Goal: Entertainment & Leisure: Consume media (video, audio)

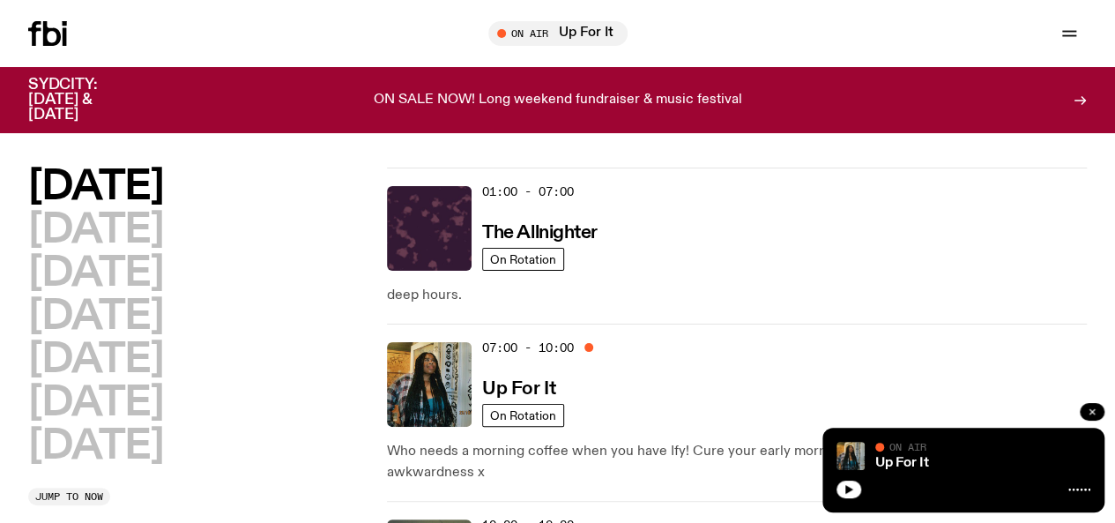
click at [1090, 410] on icon "button" at bounding box center [1092, 411] width 5 height 5
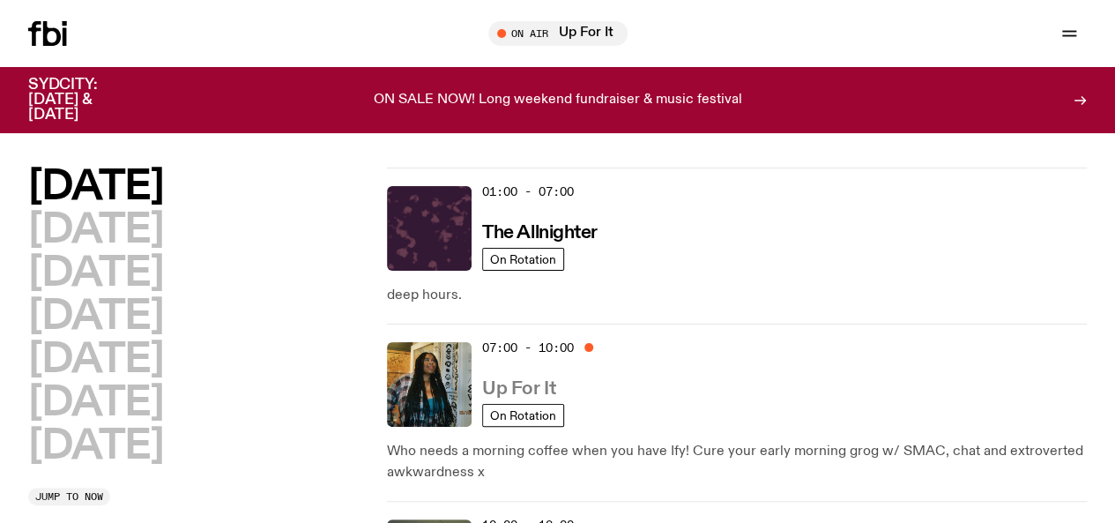
click at [518, 380] on h3 "Up For It" at bounding box center [518, 389] width 73 height 19
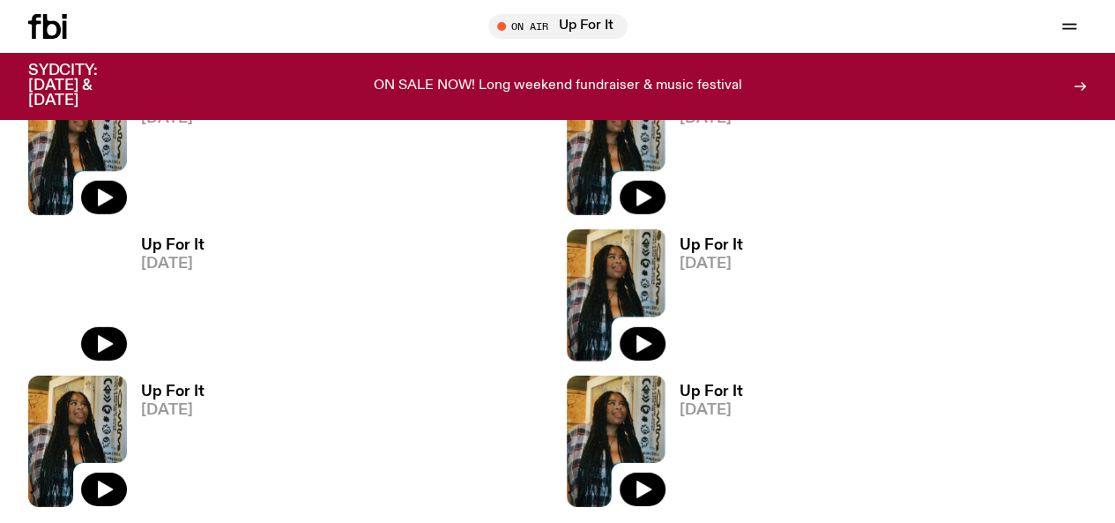
scroll to position [2472, 0]
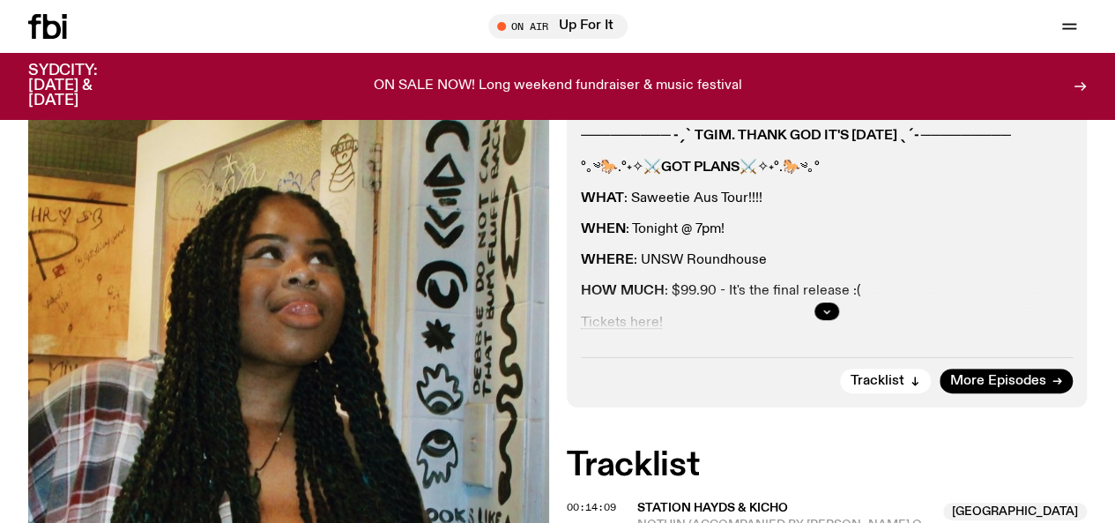
scroll to position [300, 0]
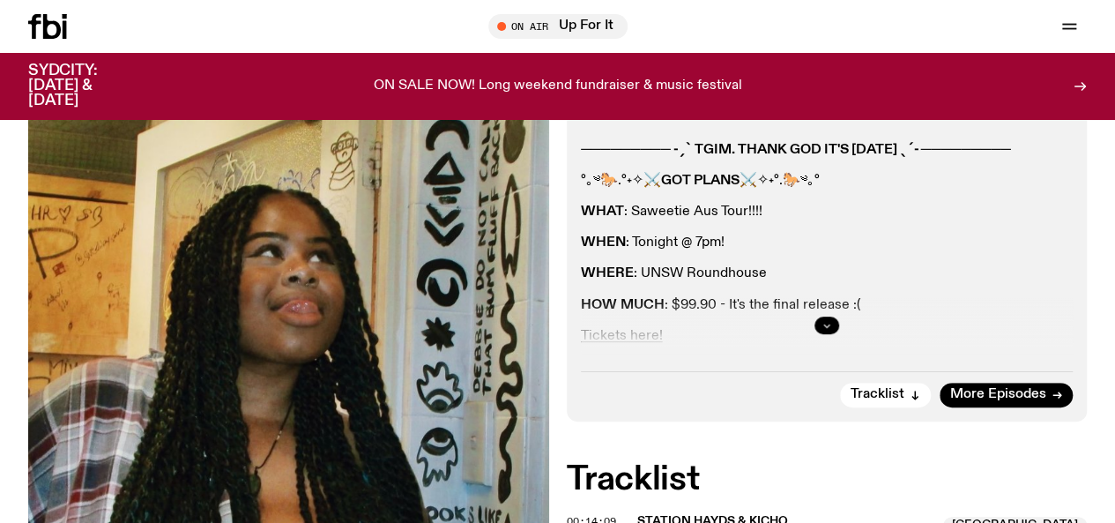
click at [819, 334] on button "button" at bounding box center [827, 326] width 25 height 18
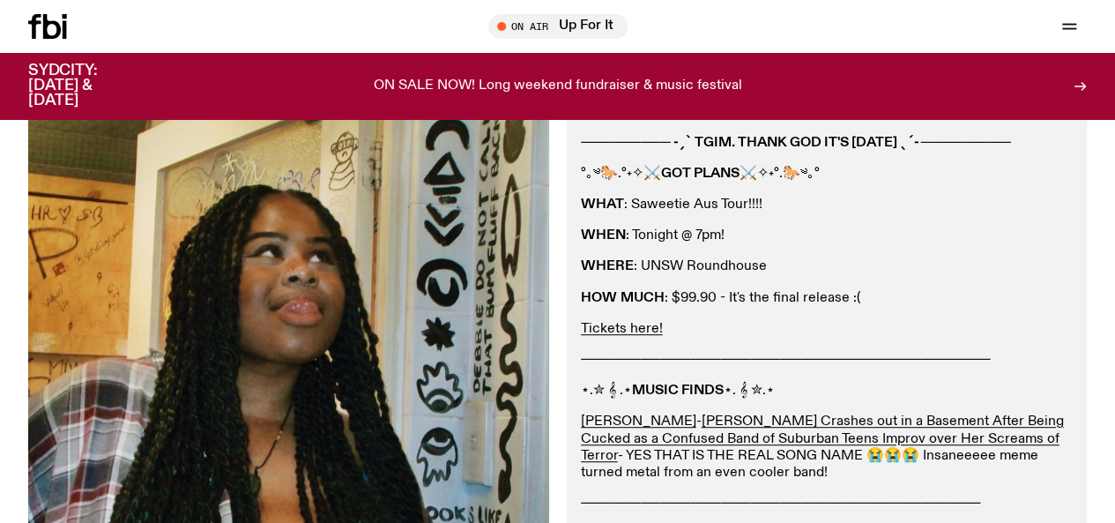
scroll to position [306, 0]
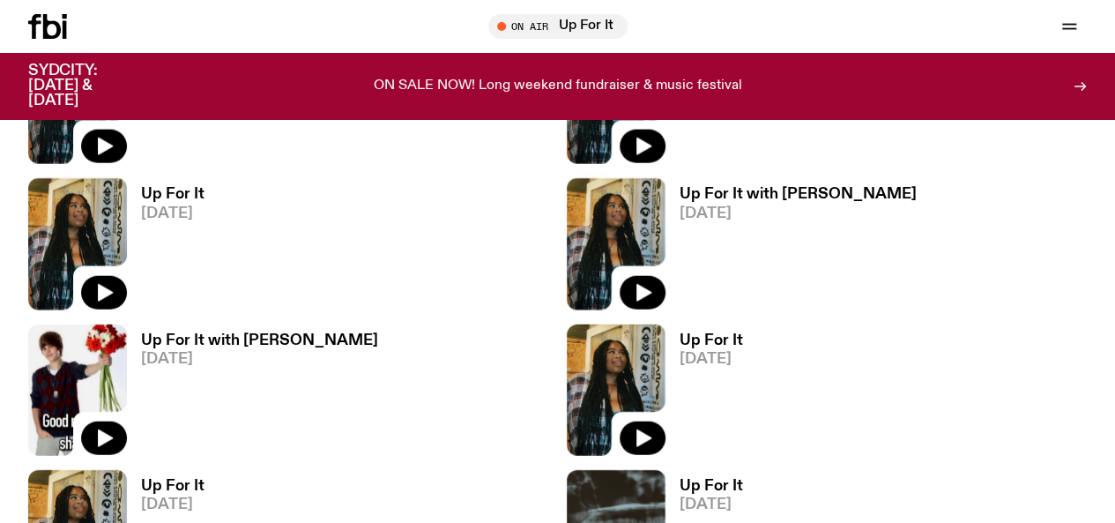
scroll to position [2081, 0]
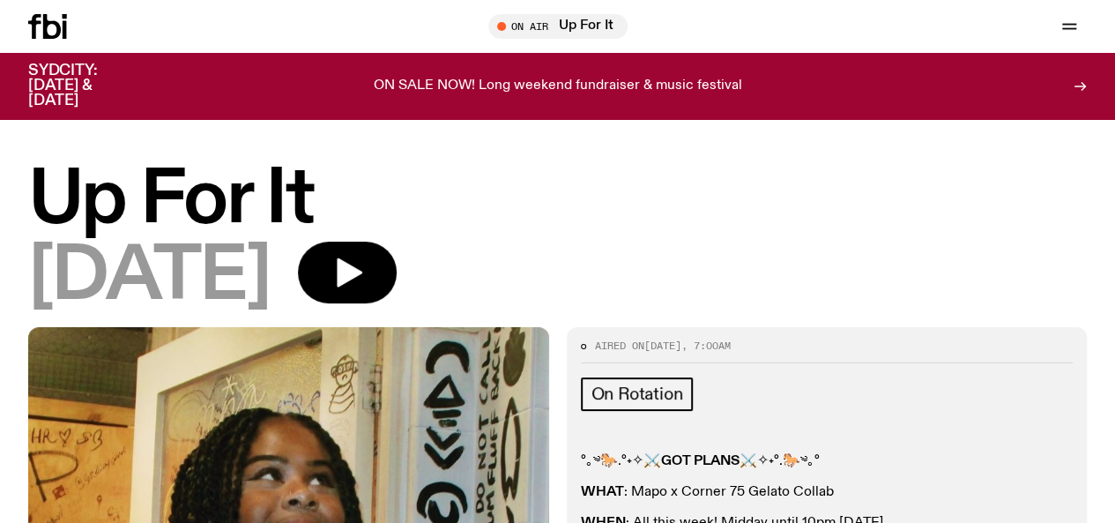
scroll to position [379, 0]
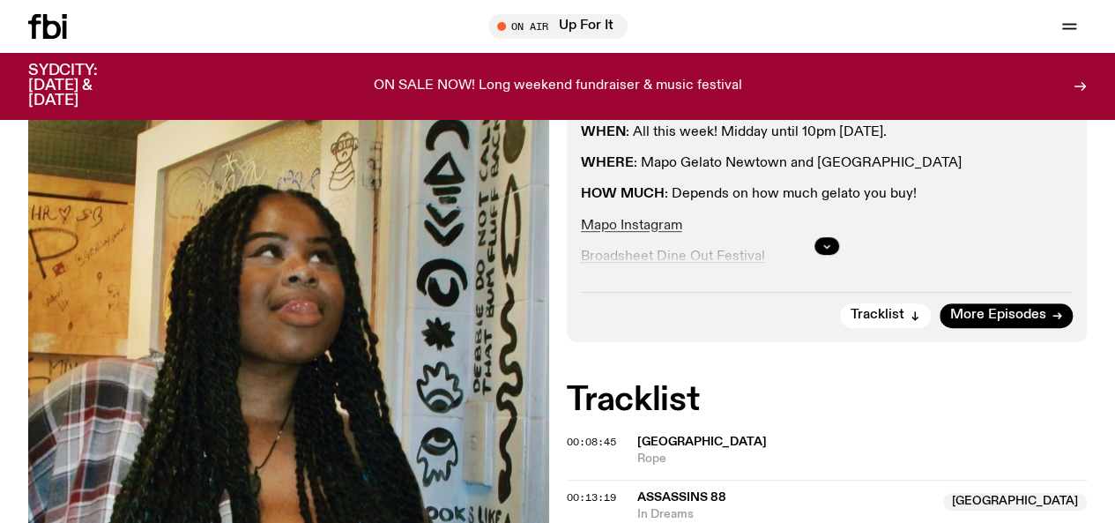
click at [836, 260] on div at bounding box center [827, 246] width 493 height 56
click at [824, 251] on icon "button" at bounding box center [827, 246] width 11 height 11
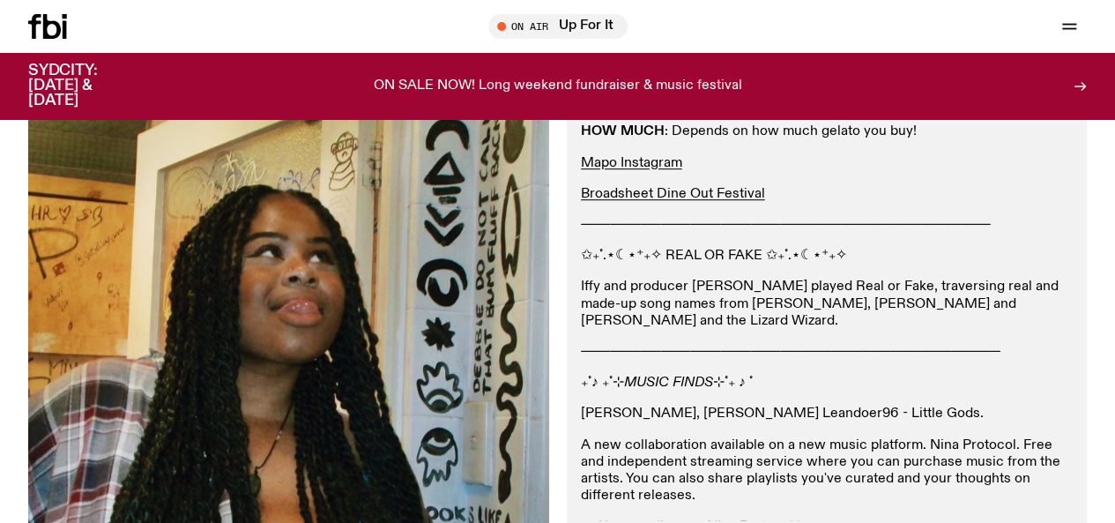
scroll to position [443, 0]
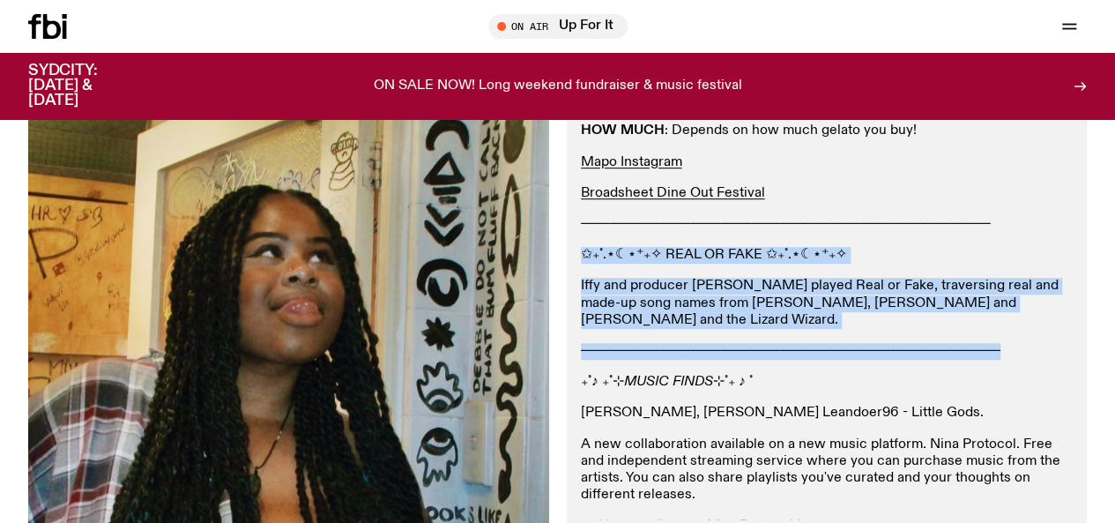
drag, startPoint x: 1015, startPoint y: 353, endPoint x: 573, endPoint y: 276, distance: 448.3
click at [573, 276] on div "Aired on [DATE] 7:00am On Rotation °｡༄🐎.°˖✧⚔️ GOT PLANS ⚔️✧˖°.🐎༄｡° WHAT : Mapo …" at bounding box center [827, 229] width 521 height 713
copy div "✩₊˚.⋆☾⋆⁺₊✧ REAL OR FAKE ✩₊˚.⋆☾⋆⁺₊✧ Iffy and producer [PERSON_NAME] played Real …"
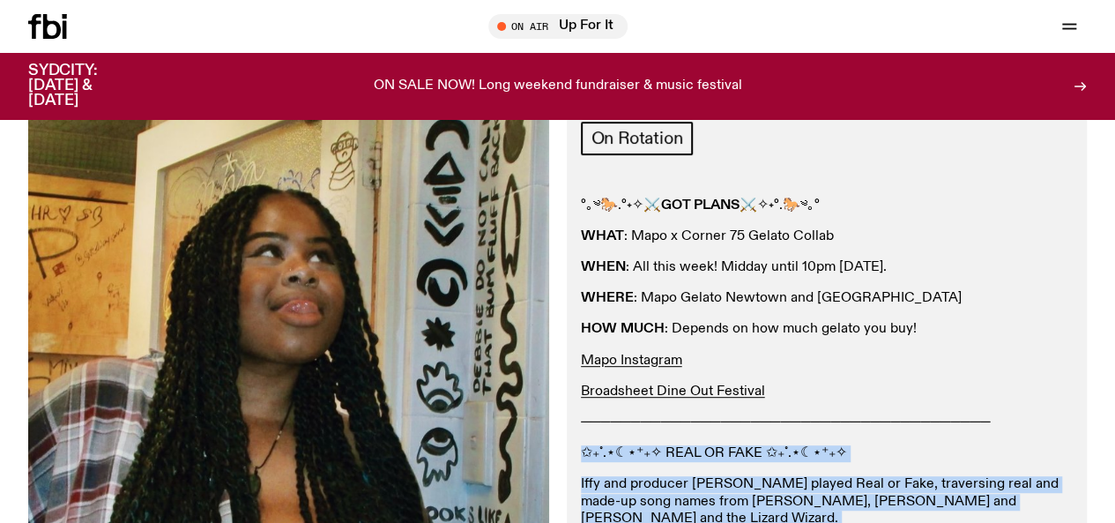
scroll to position [243, 0]
click at [0, 0] on link "Schedule" at bounding box center [0, 0] width 0 height 0
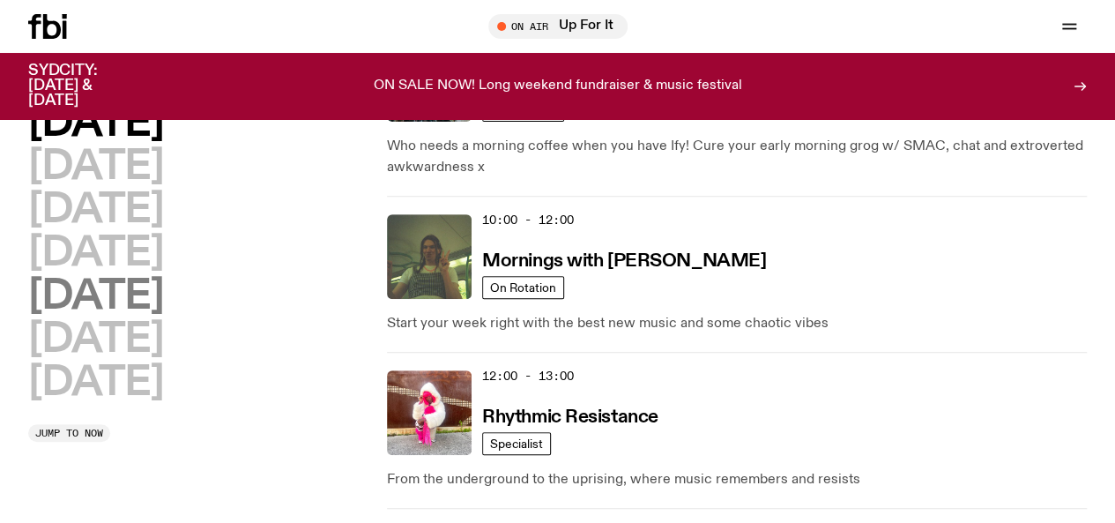
scroll to position [354, 0]
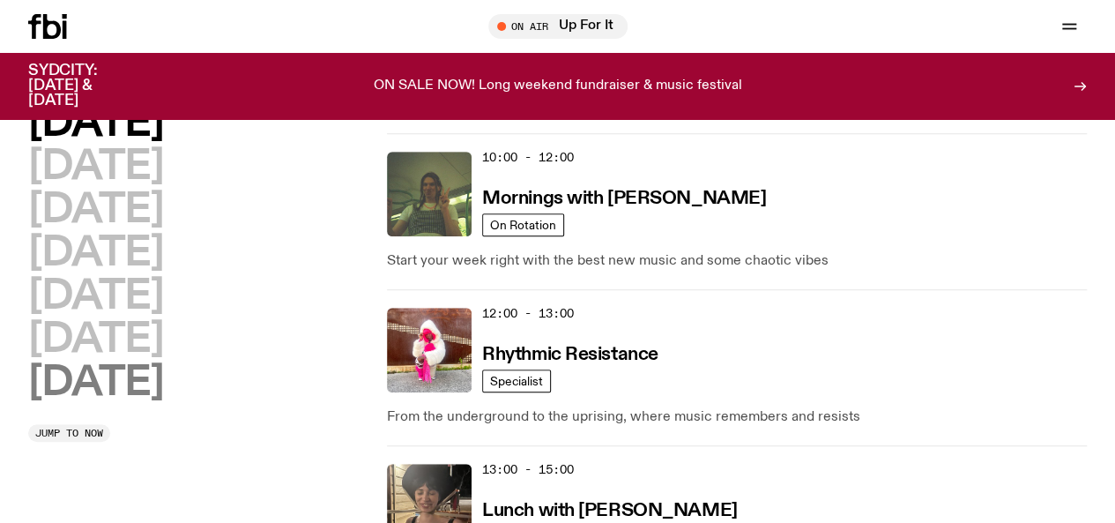
click at [153, 403] on h2 "[DATE]" at bounding box center [95, 383] width 135 height 40
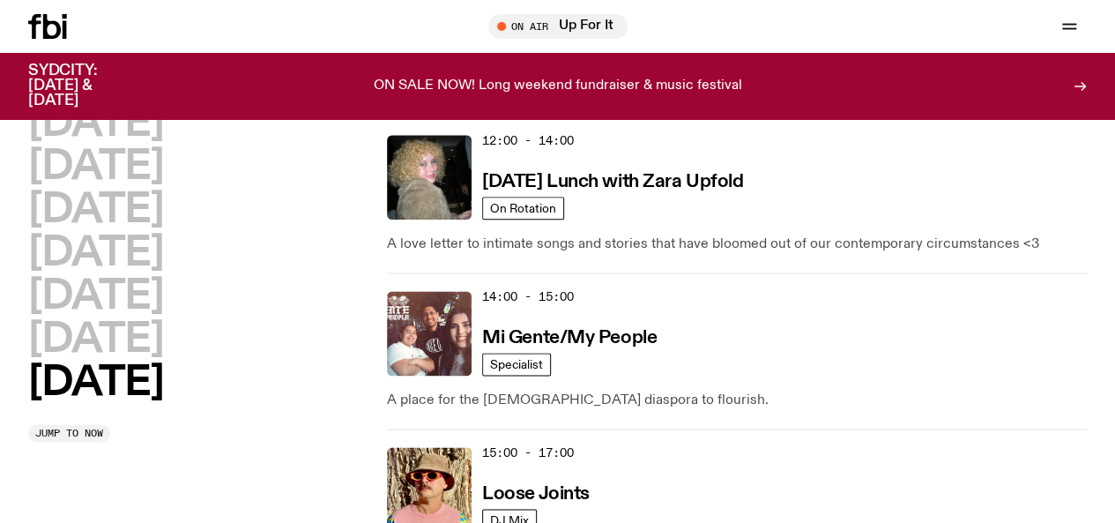
scroll to position [1017, 0]
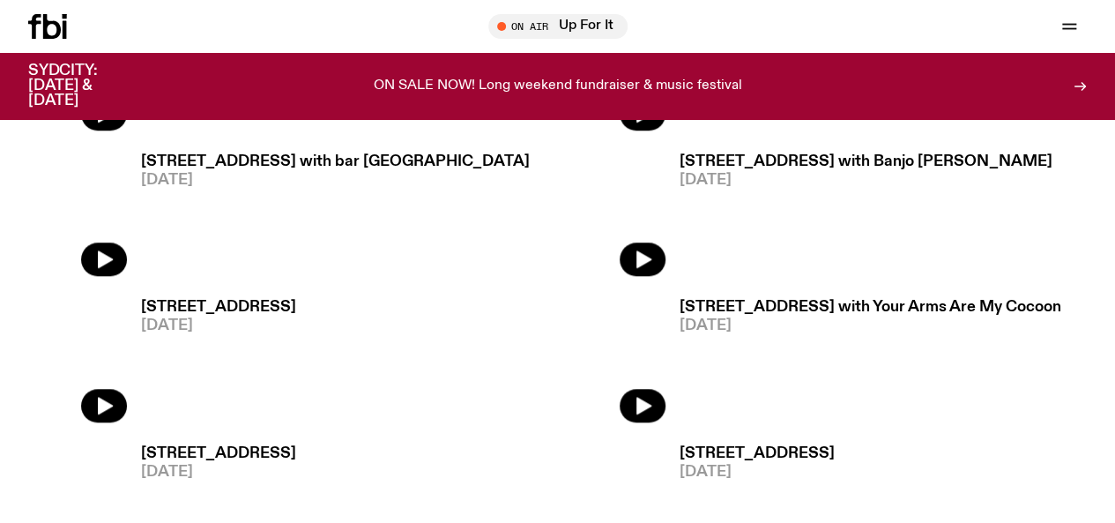
scroll to position [751, 0]
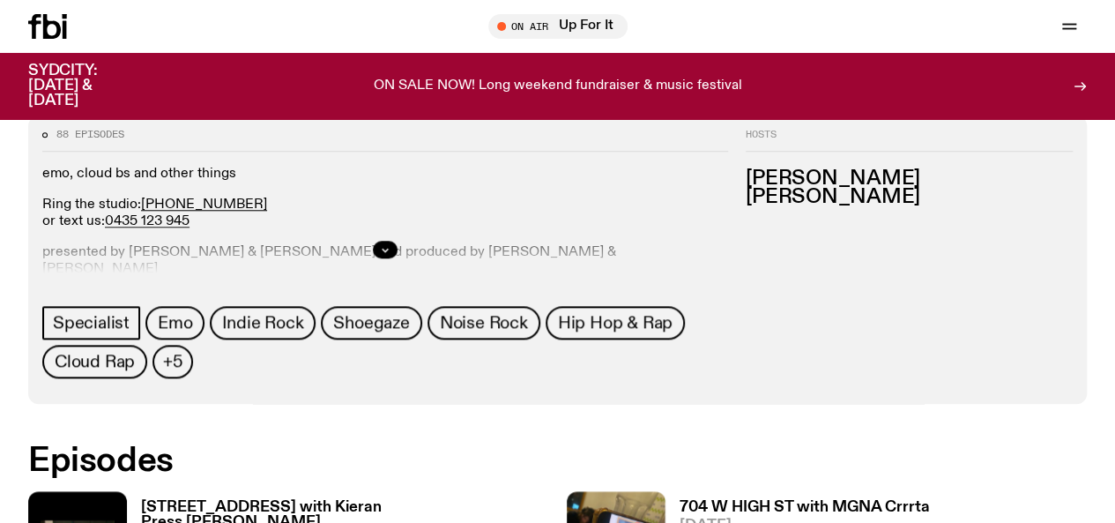
click at [214, 500] on h3 "[STREET_ADDRESS] with Kieran Press [PERSON_NAME]" at bounding box center [345, 515] width 408 height 30
